Goal: Transaction & Acquisition: Purchase product/service

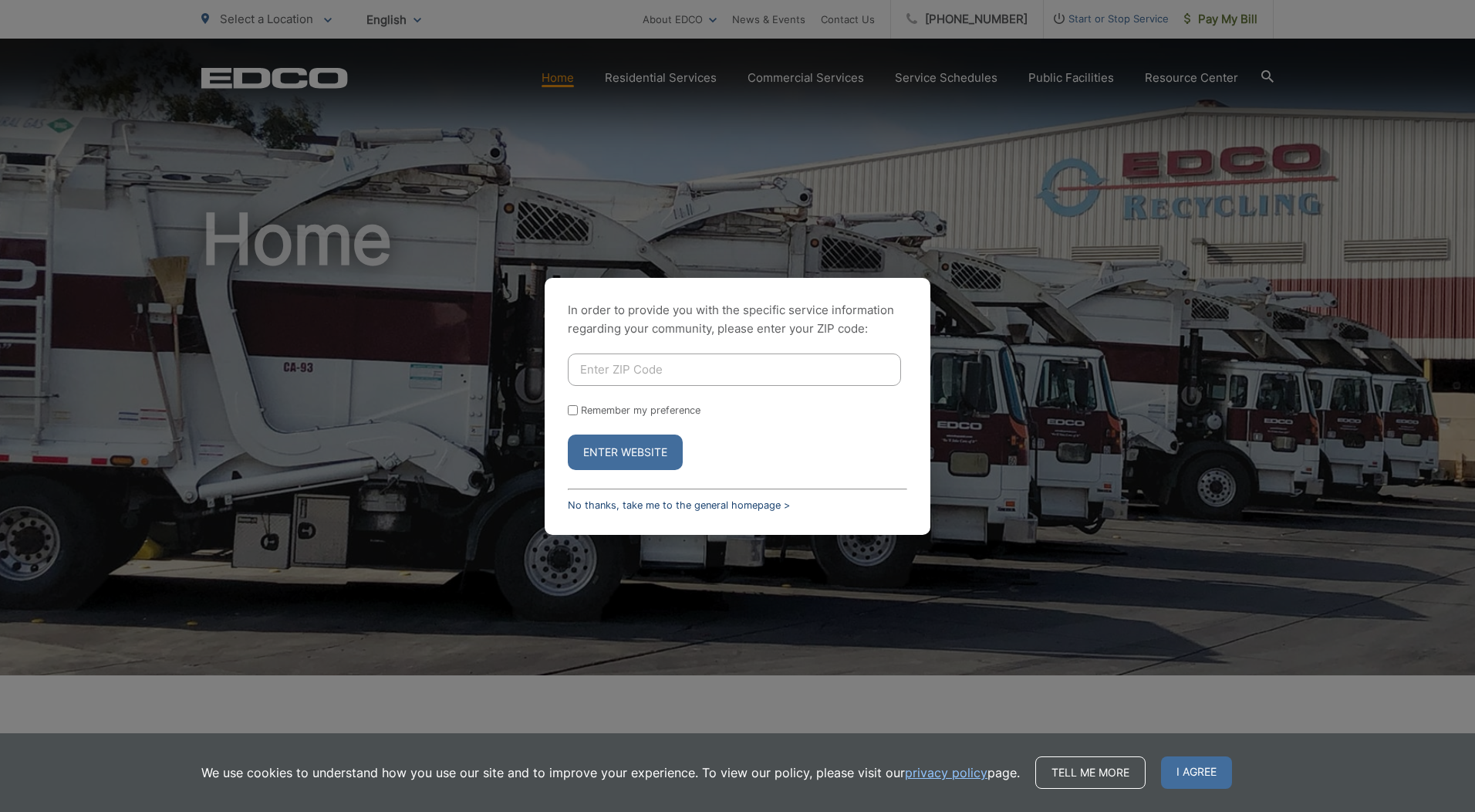
click at [627, 502] on link "No thanks, take me to the general homepage >" at bounding box center [678, 504] width 222 height 11
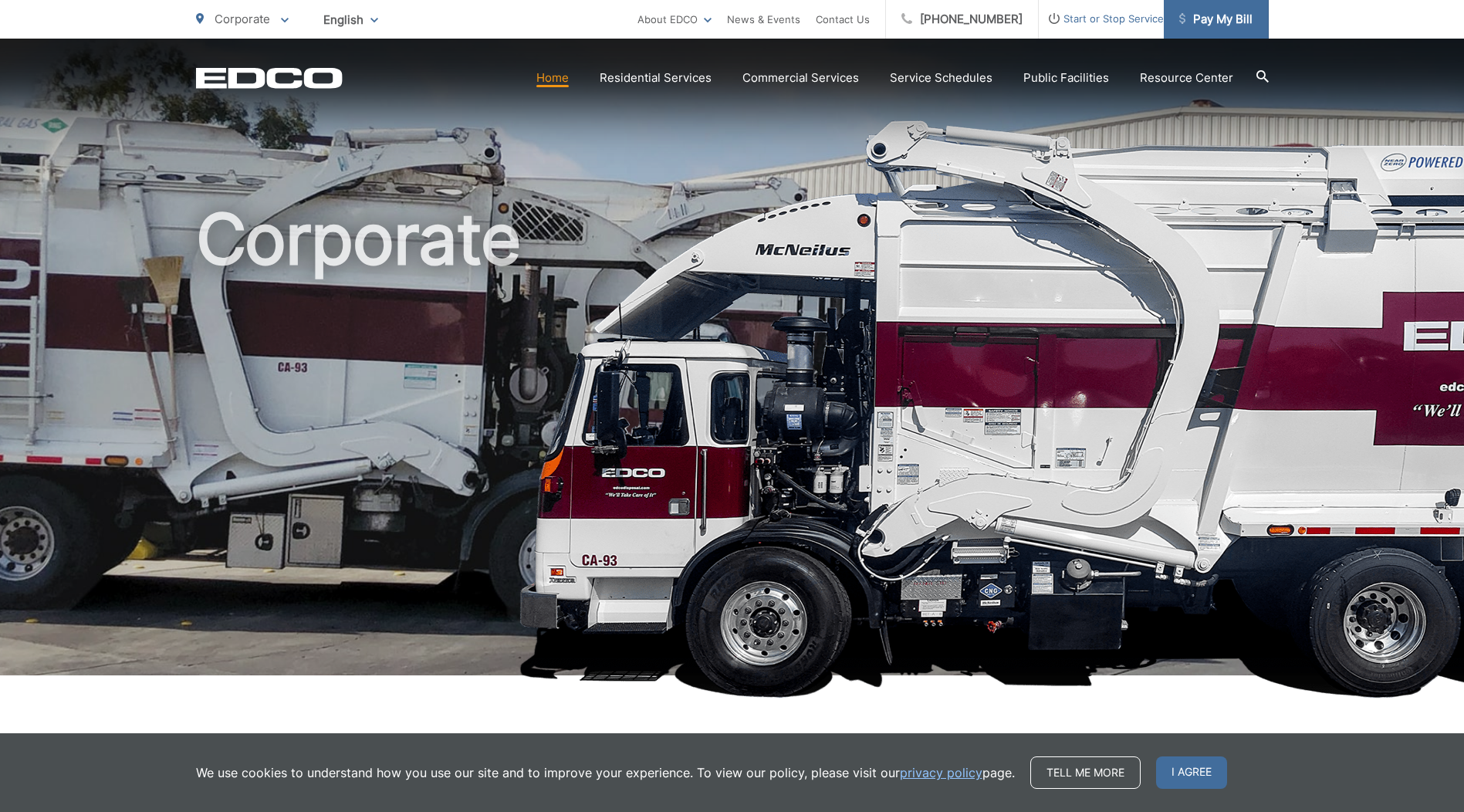
click at [1218, 11] on span "Pay My Bill" at bounding box center [1215, 20] width 73 height 19
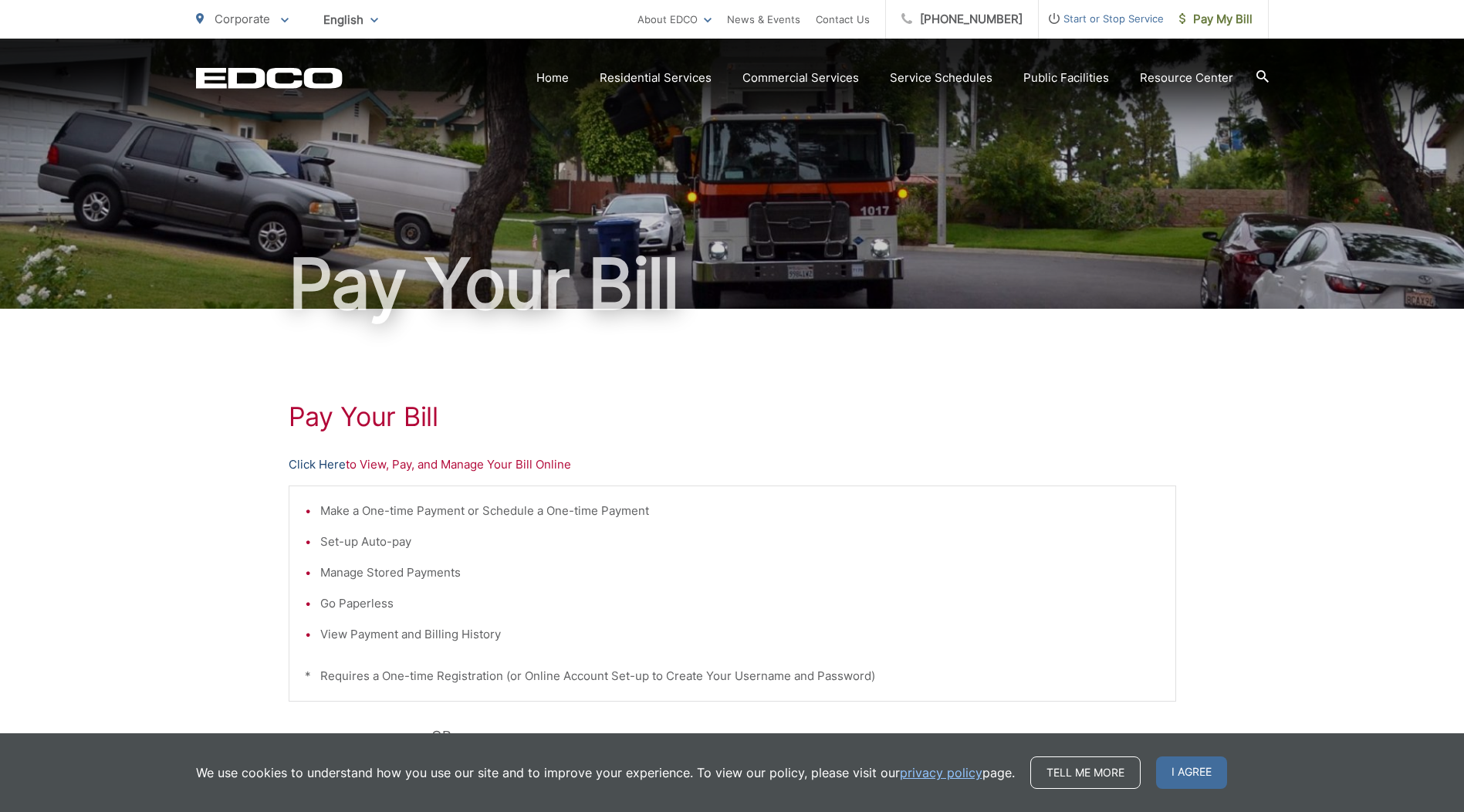
click at [322, 461] on link "Click Here" at bounding box center [317, 465] width 57 height 19
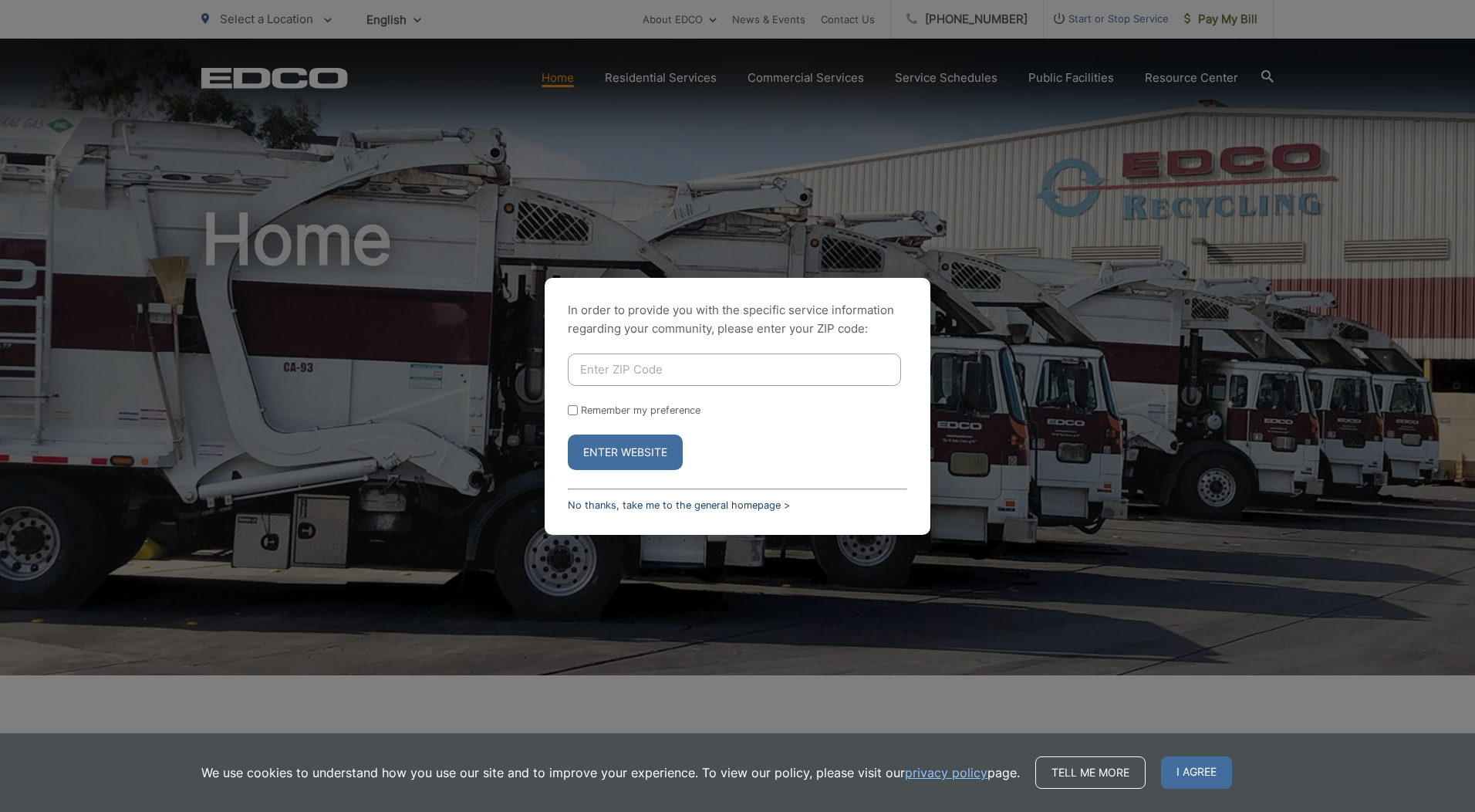
click at [701, 500] on link "No thanks, take me to the general homepage >" at bounding box center [678, 504] width 222 height 11
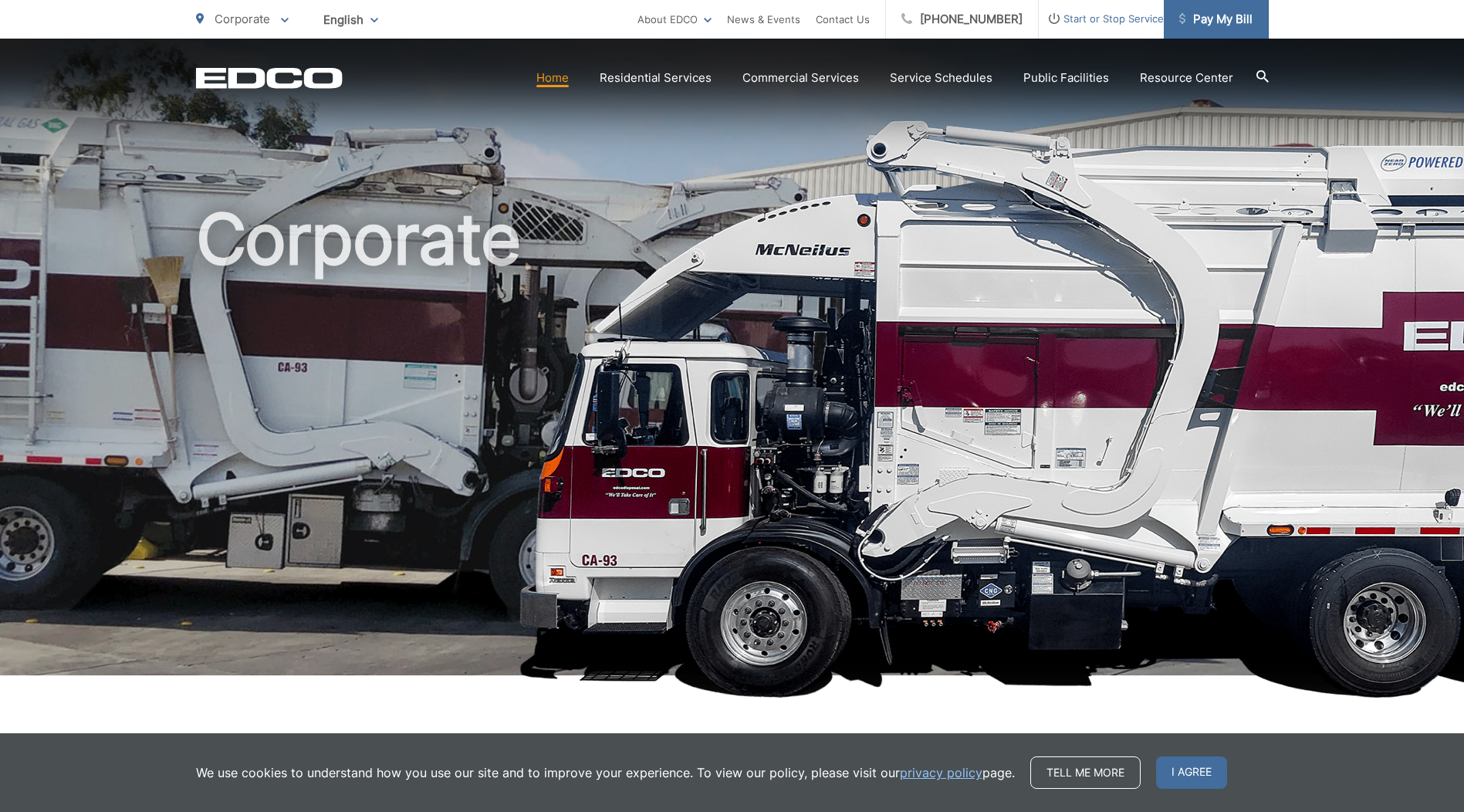
click at [1209, 15] on span "Pay My Bill" at bounding box center [1215, 20] width 73 height 19
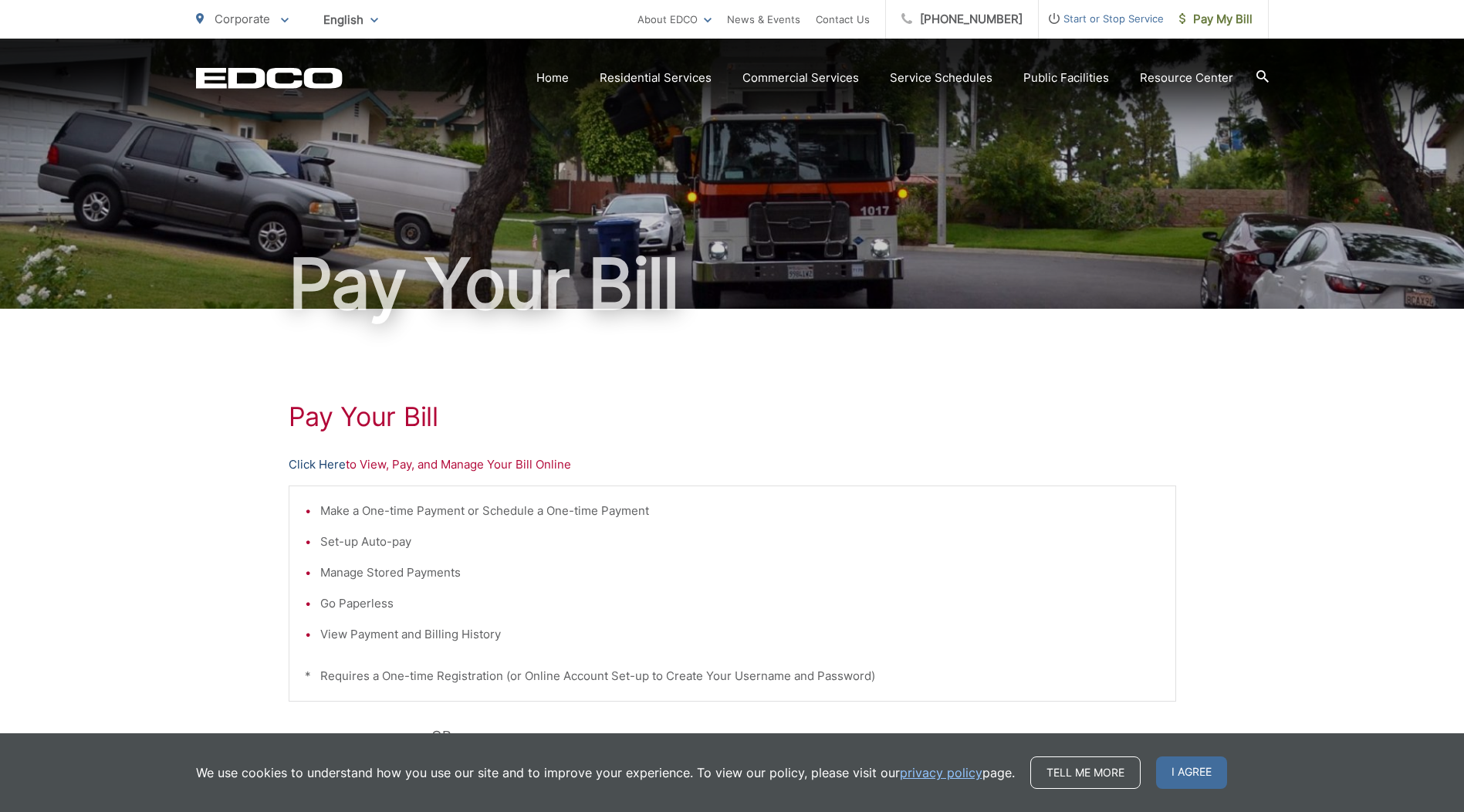
click at [311, 460] on link "Click Here" at bounding box center [317, 465] width 57 height 19
click at [322, 460] on link "Click Here" at bounding box center [317, 465] width 57 height 19
